Goal: Use online tool/utility: Utilize a website feature to perform a specific function

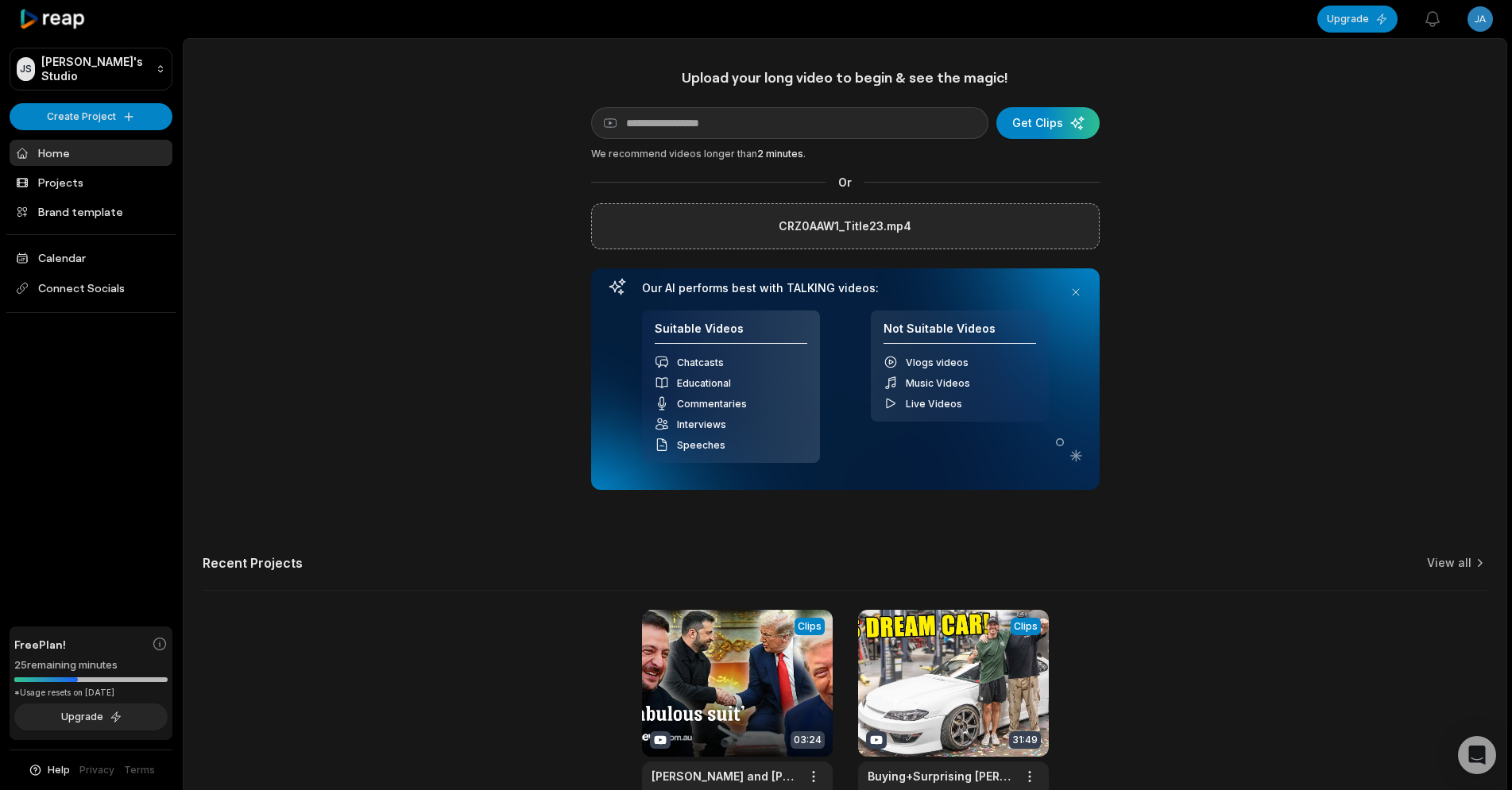
scroll to position [3, 0]
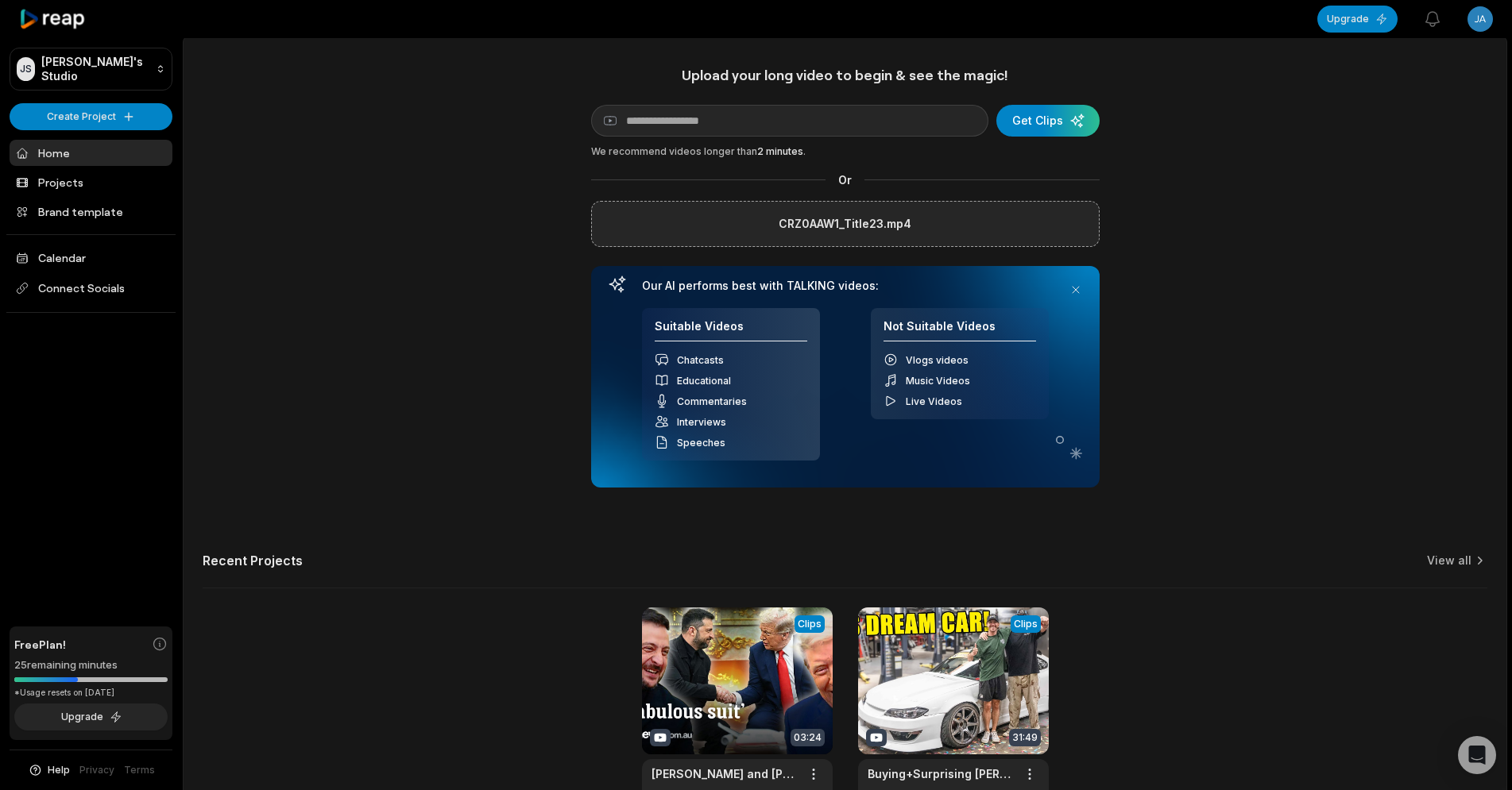
click at [1060, 118] on div "submit" at bounding box center [1048, 121] width 103 height 32
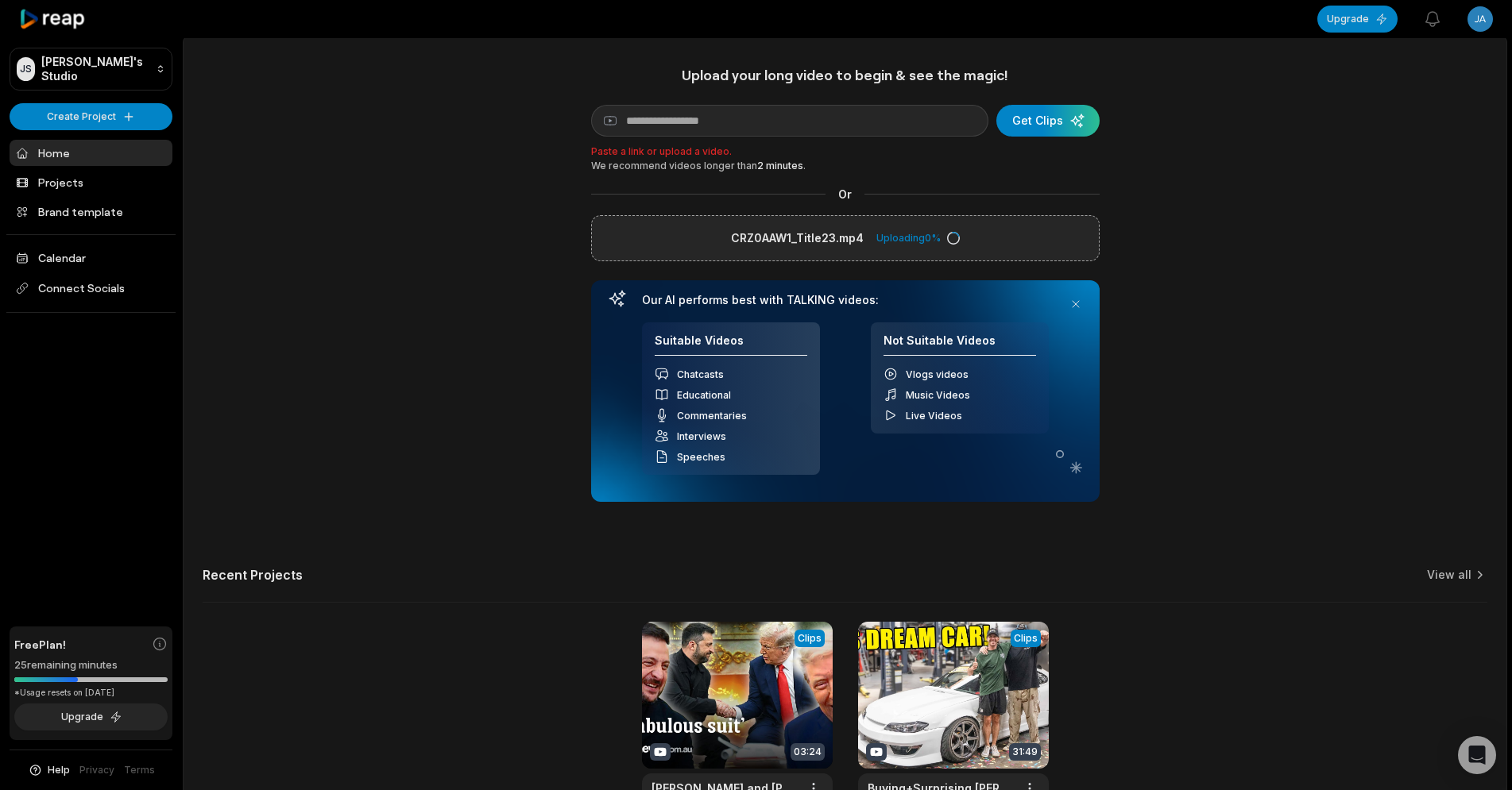
click at [1214, 237] on div "Upload your long video to begin & see the magic! YouTube link Get Clips Paste a…" at bounding box center [845, 448] width 1323 height 764
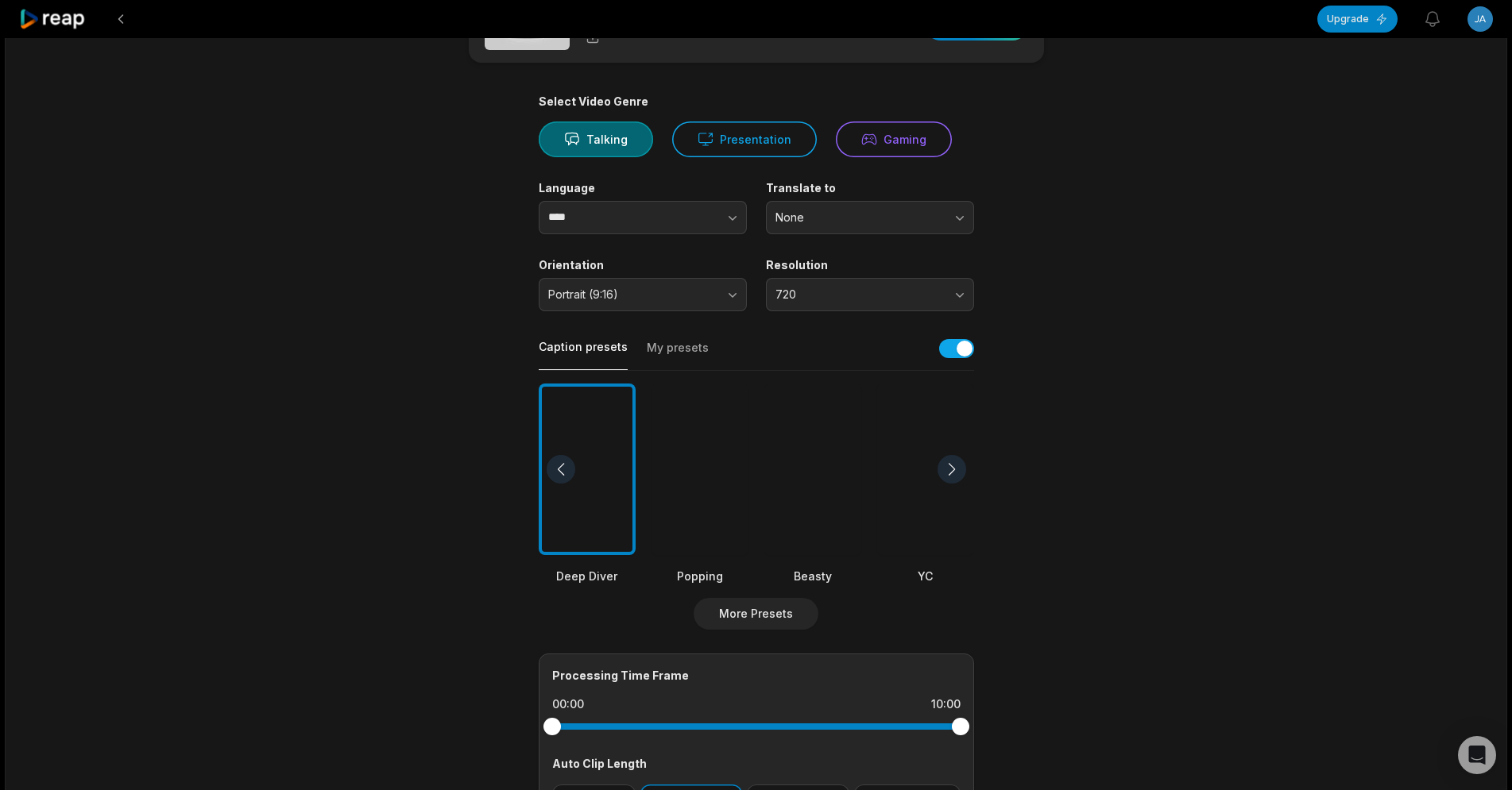
scroll to position [81, 0]
click at [682, 476] on div at bounding box center [700, 468] width 97 height 172
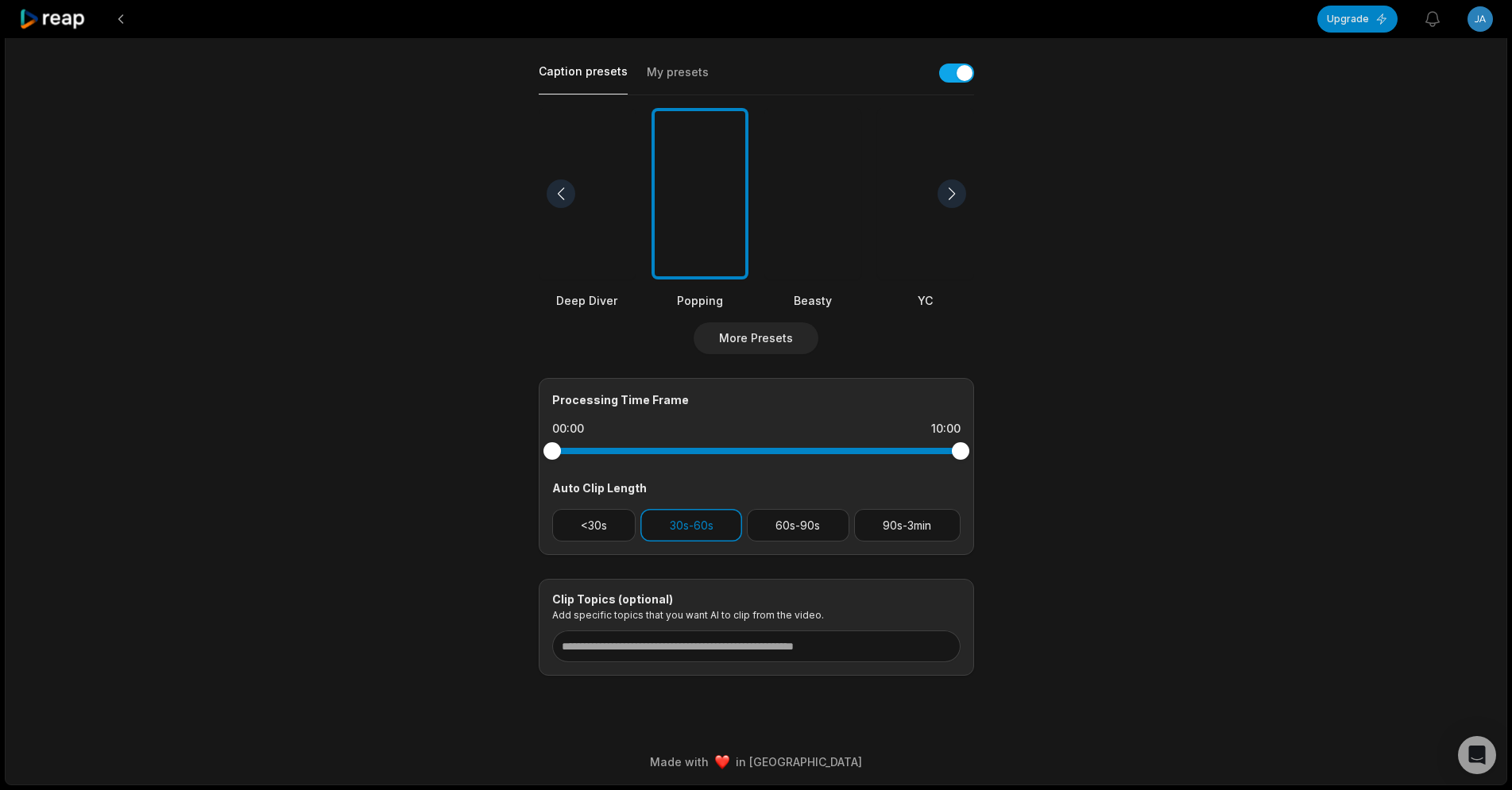
scroll to position [0, 0]
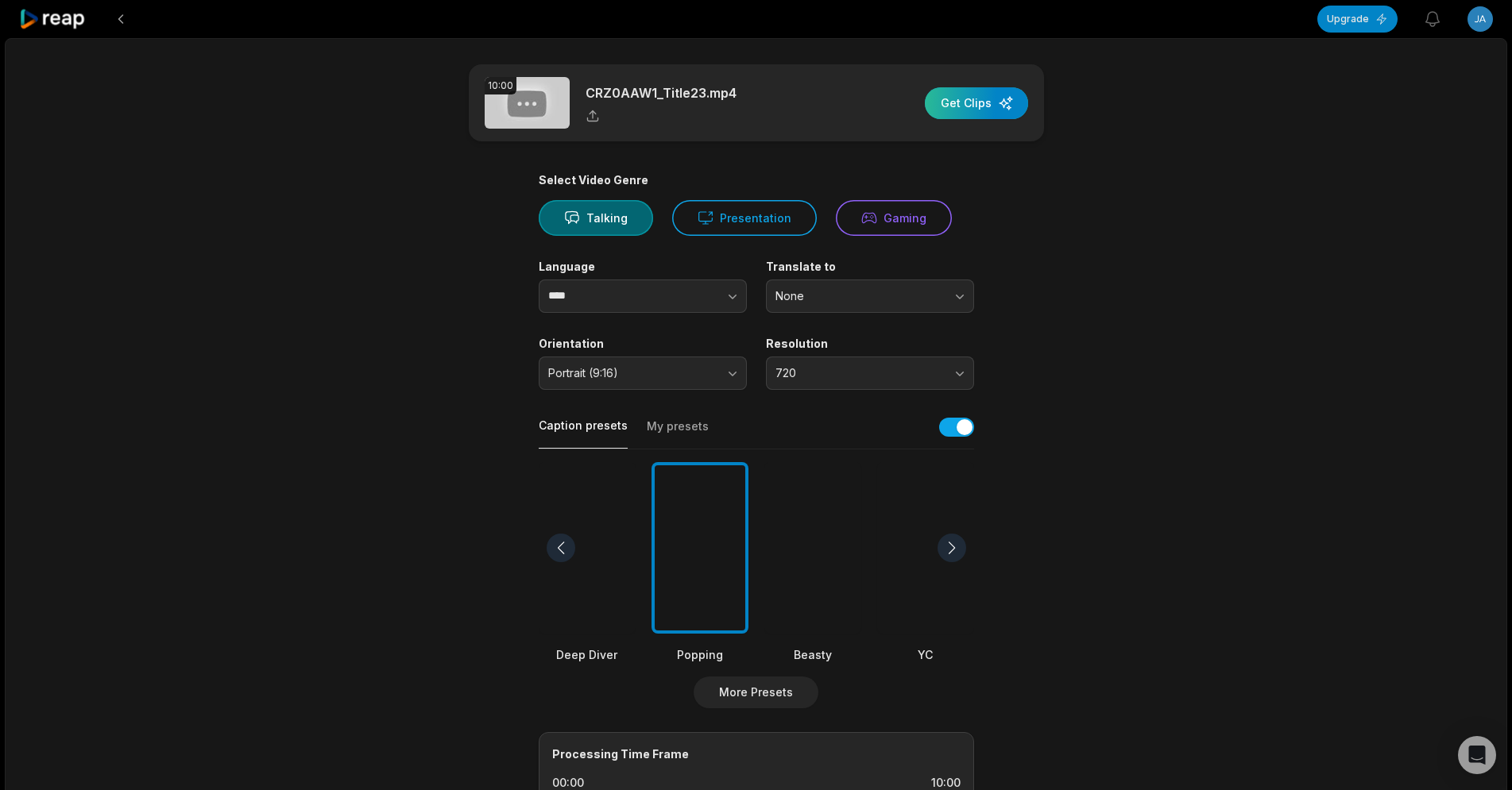
click at [963, 99] on div "button" at bounding box center [976, 103] width 103 height 32
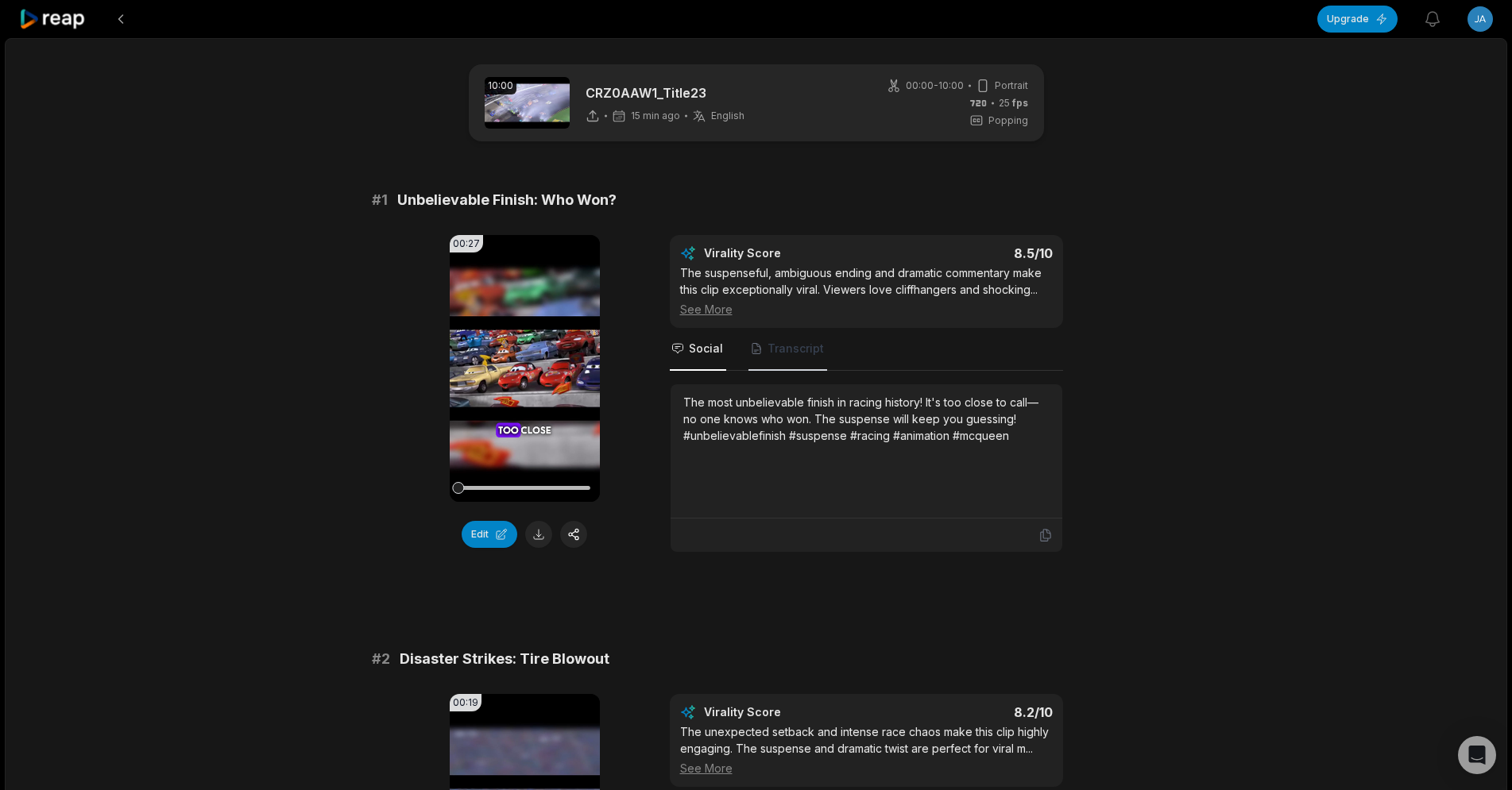
click at [757, 338] on span "Transcript" at bounding box center [787, 349] width 79 height 43
click at [690, 347] on span "Social" at bounding box center [706, 349] width 34 height 16
click at [523, 370] on icon at bounding box center [525, 368] width 12 height 13
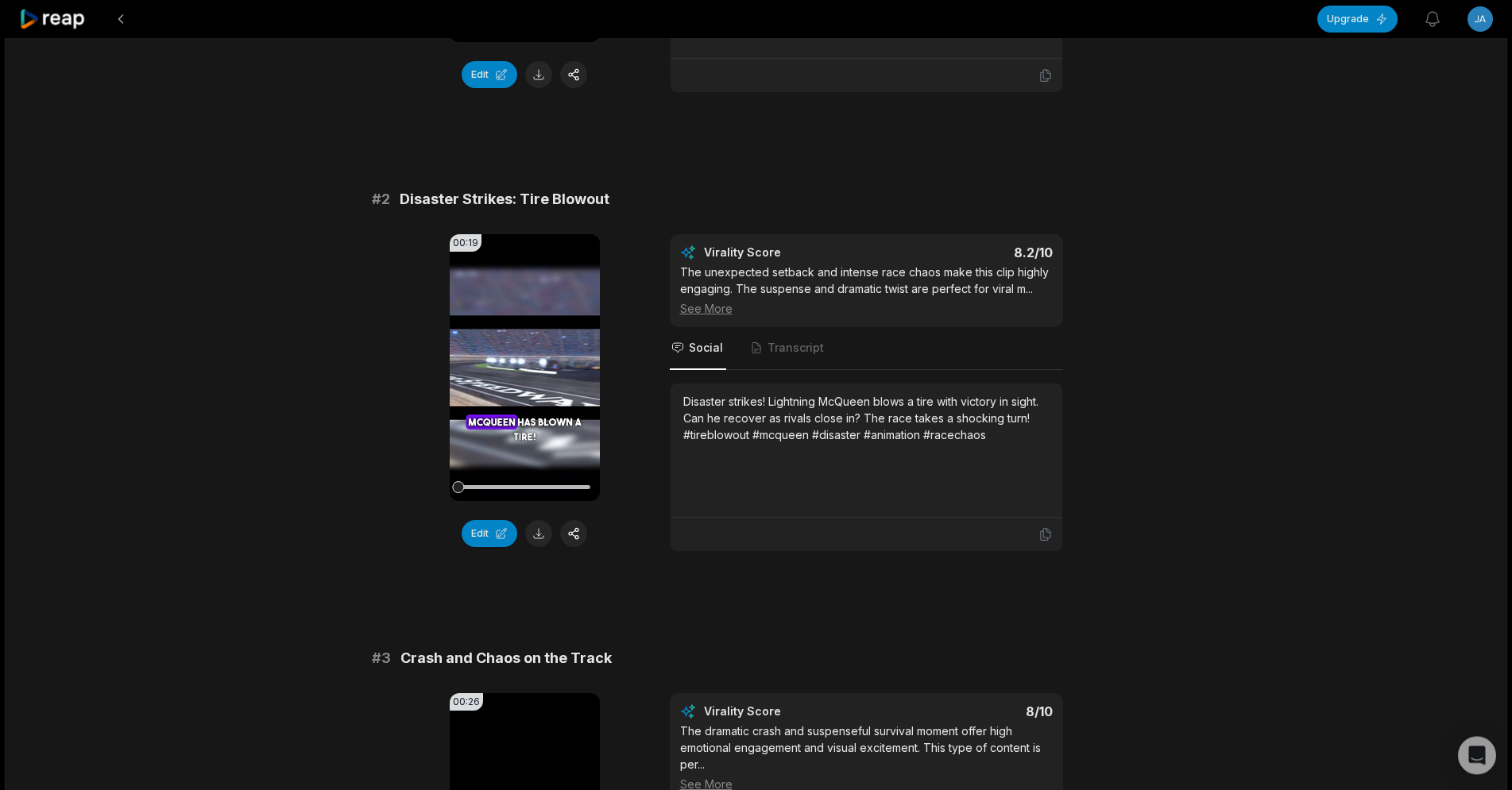
scroll to position [486, 0]
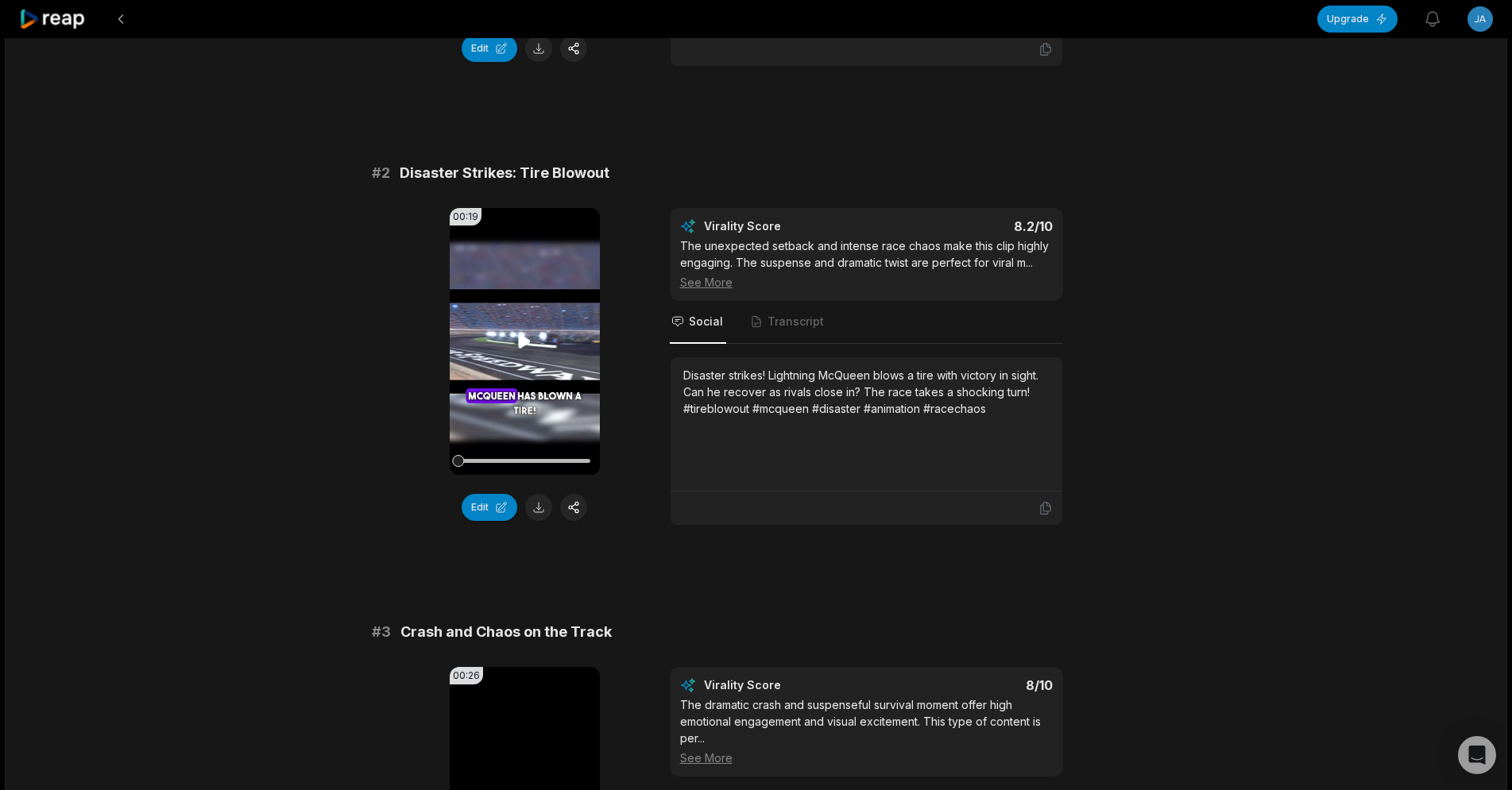
click at [531, 347] on icon at bounding box center [524, 342] width 19 height 19
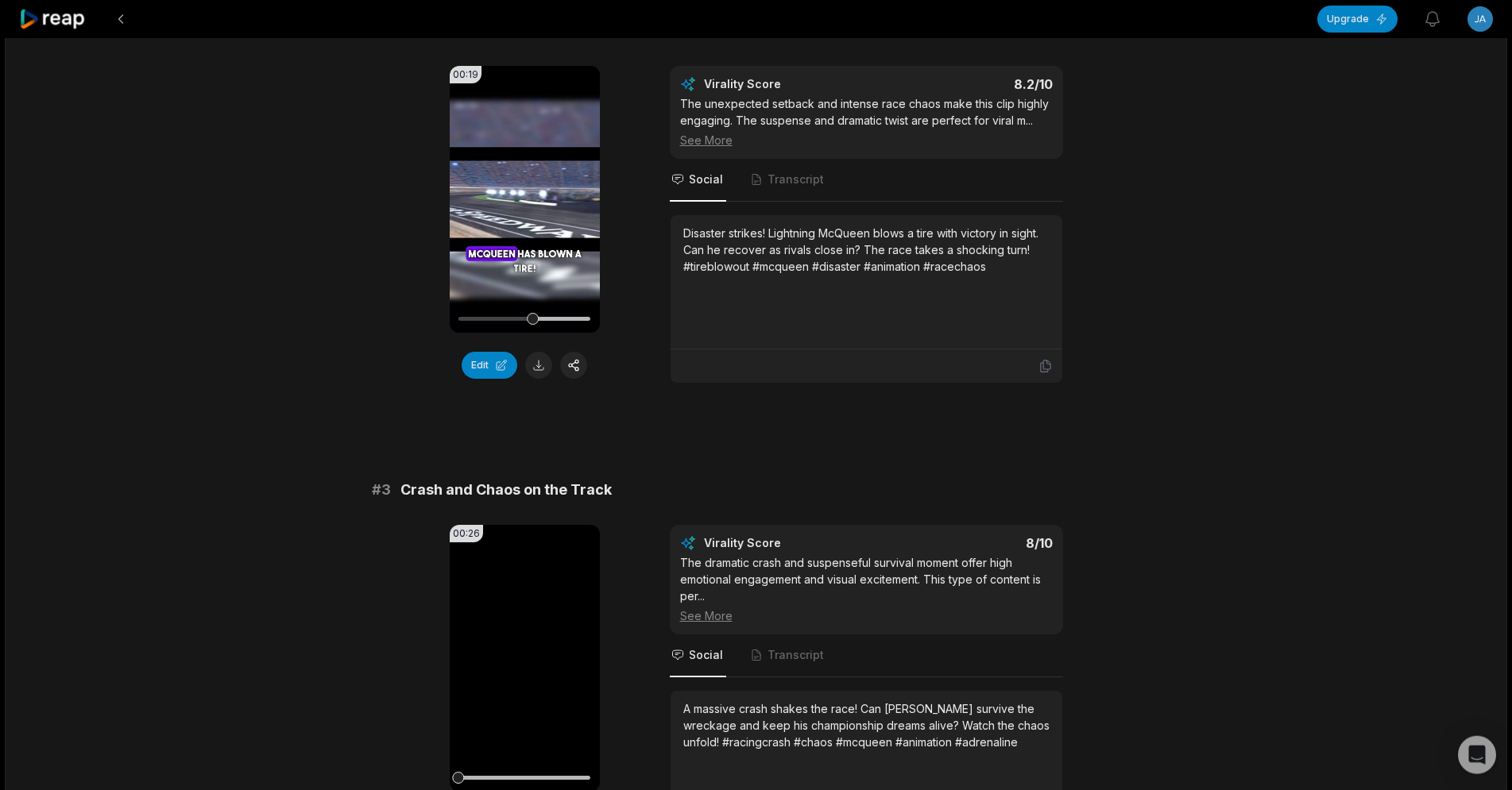
scroll to position [648, 0]
